Goal: Transaction & Acquisition: Purchase product/service

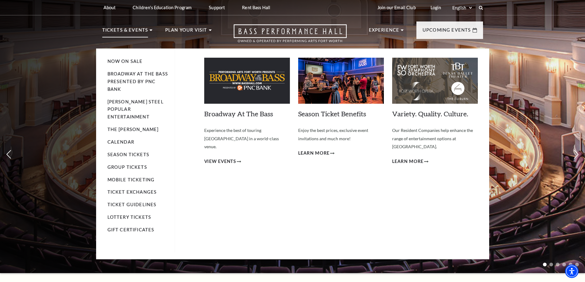
click at [124, 33] on p "Tickets & Events" at bounding box center [125, 31] width 46 height 11
click at [129, 62] on link "Now On Sale" at bounding box center [125, 61] width 35 height 5
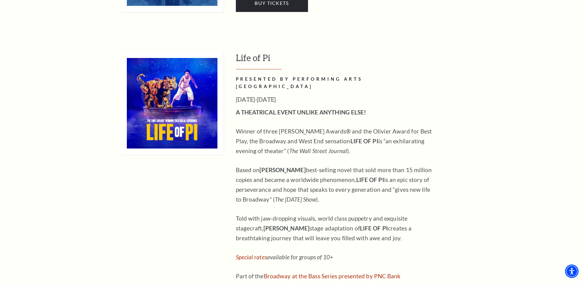
scroll to position [707, 0]
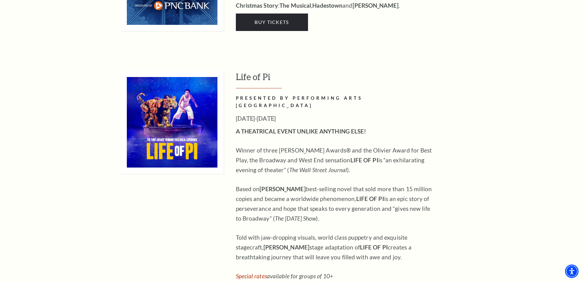
click at [257, 71] on h3 "Life of Pi" at bounding box center [359, 80] width 247 height 18
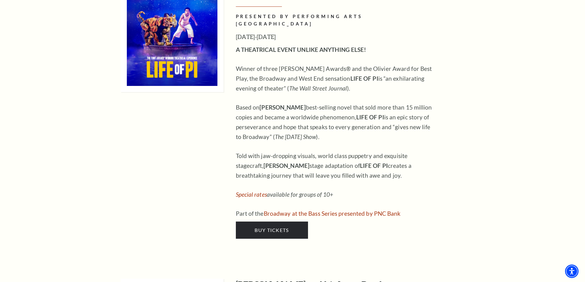
scroll to position [799, 0]
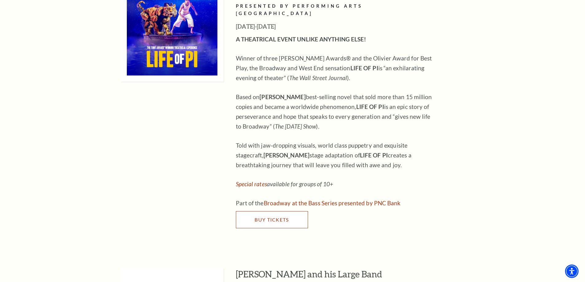
click at [290, 211] on link "Buy Tickets" at bounding box center [272, 219] width 72 height 17
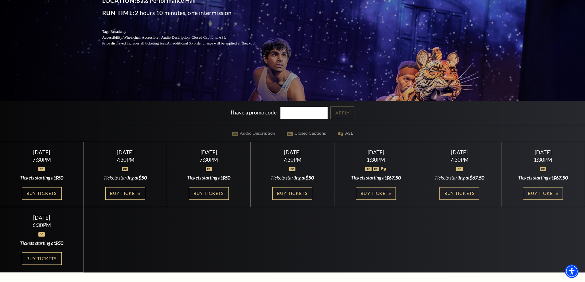
scroll to position [123, 0]
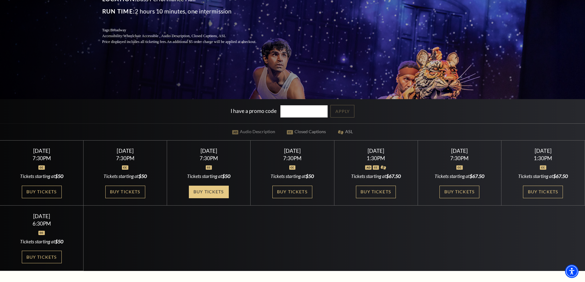
click at [199, 192] on link "Buy Tickets" at bounding box center [209, 192] width 40 height 13
click at [217, 192] on link "Buy Tickets" at bounding box center [209, 192] width 40 height 13
click at [292, 194] on link "Buy Tickets" at bounding box center [293, 192] width 40 height 13
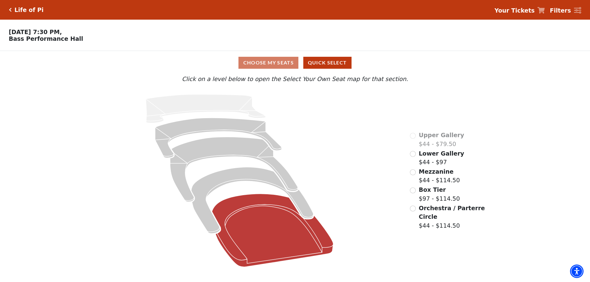
click at [261, 228] on icon at bounding box center [272, 230] width 121 height 73
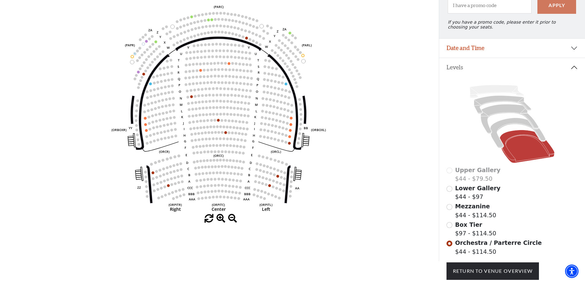
scroll to position [90, 0]
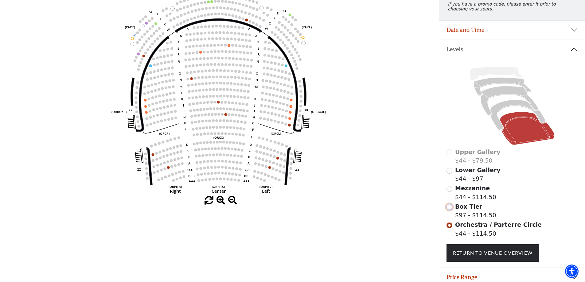
click at [449, 210] on input "Box Tier$97 - $114.50\a" at bounding box center [450, 207] width 6 height 6
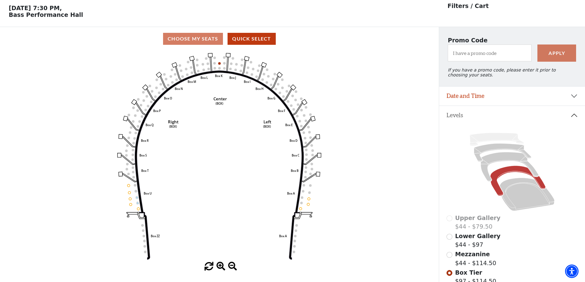
scroll to position [29, 0]
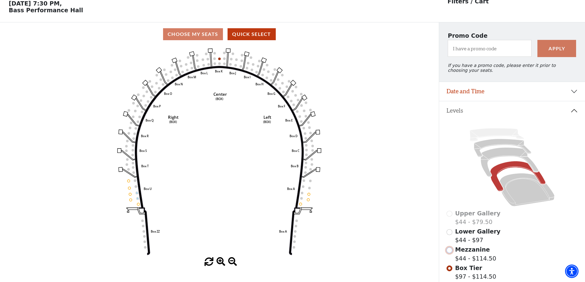
click at [450, 254] on input "Mezzanine$44 - $114.50\a" at bounding box center [450, 251] width 6 height 6
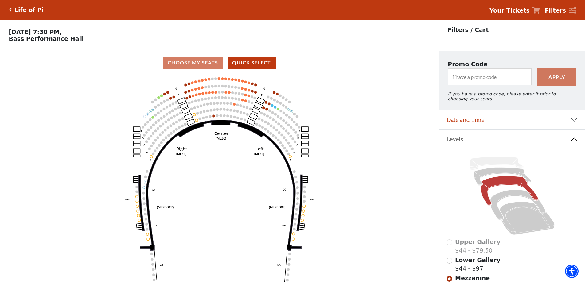
scroll to position [31, 0]
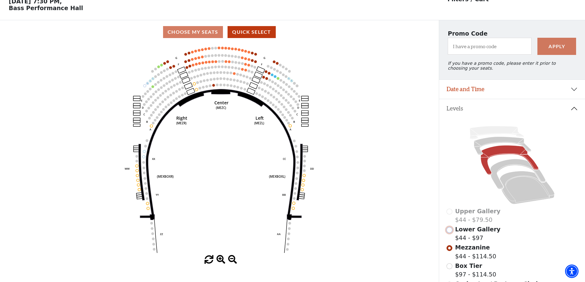
click at [452, 233] on input "Lower Gallery$44 - $97\a" at bounding box center [450, 230] width 6 height 6
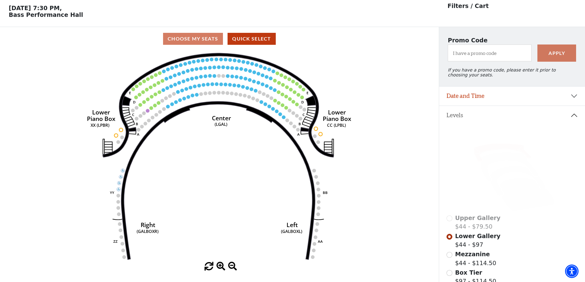
scroll to position [29, 0]
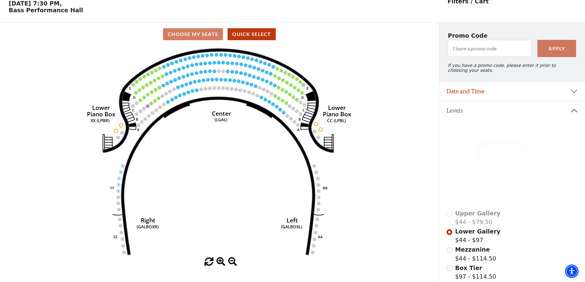
click at [212, 38] on div "Choose My Seats Quick Select" at bounding box center [219, 34] width 439 height 12
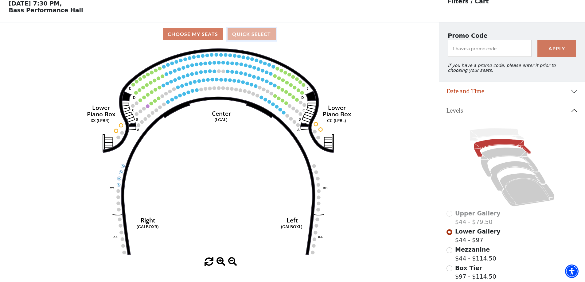
click at [238, 37] on button "Quick Select" at bounding box center [252, 34] width 48 height 12
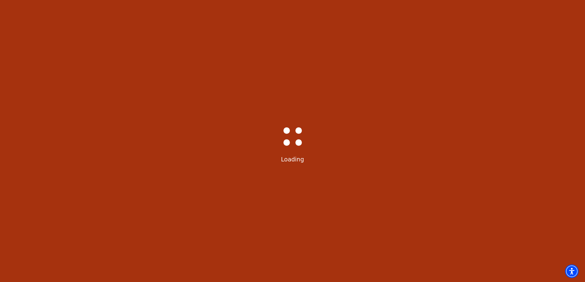
select select "6213"
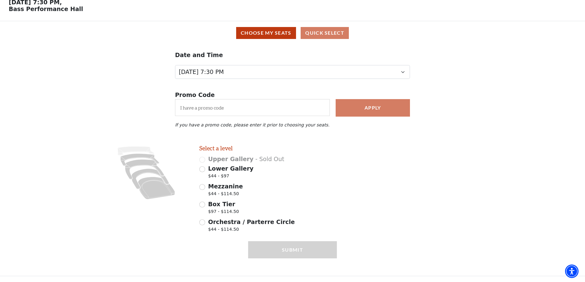
scroll to position [33, 0]
click at [204, 223] on input "Orchestra / Parterre Circle $44 - $114.50" at bounding box center [202, 223] width 6 height 6
radio input "true"
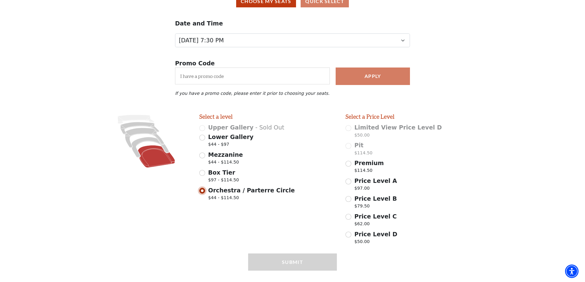
scroll to position [77, 0]
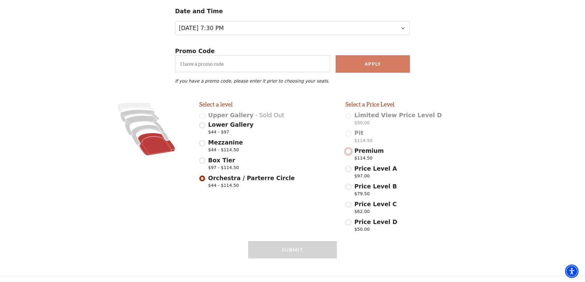
click at [349, 150] on input "Premium $114.50" at bounding box center [349, 152] width 6 height 6
radio input "true"
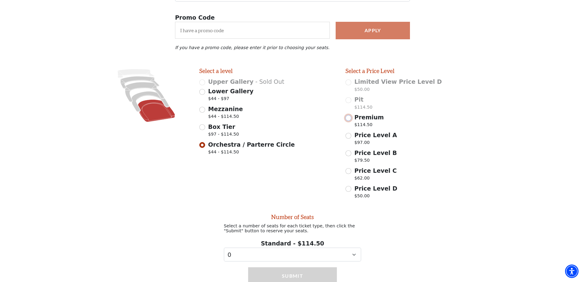
scroll to position [139, 0]
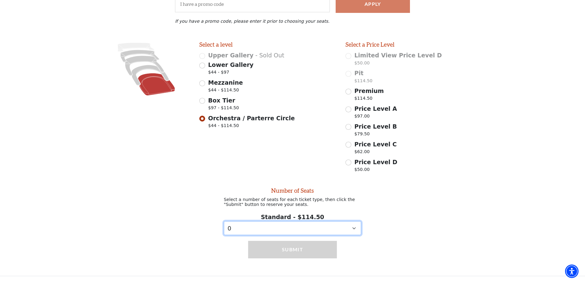
click at [354, 228] on select "0 1 2 3 4 5 6 7 8 9" at bounding box center [293, 229] width 138 height 14
select select "2"
click at [224, 222] on select "0 1 2 3 4 5 6 7 8 9" at bounding box center [293, 229] width 138 height 14
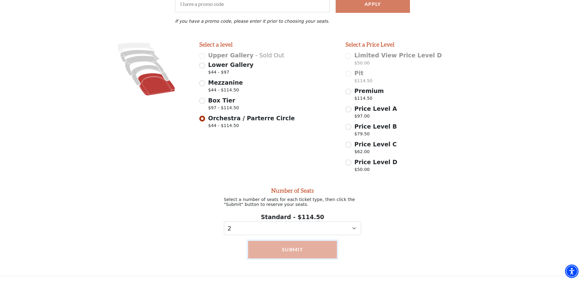
click at [306, 249] on button "Submit" at bounding box center [292, 249] width 89 height 17
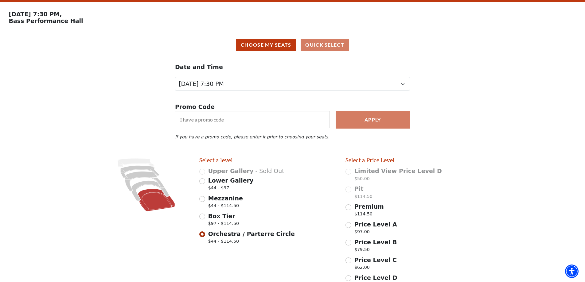
scroll to position [171, 0]
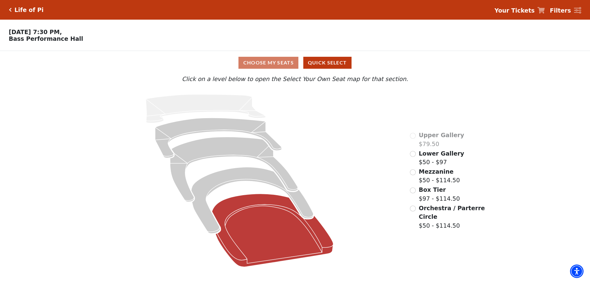
click at [282, 246] on icon at bounding box center [272, 230] width 121 height 73
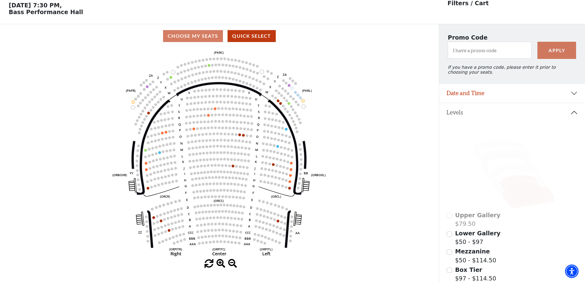
scroll to position [29, 0]
